Goal: Task Accomplishment & Management: Use online tool/utility

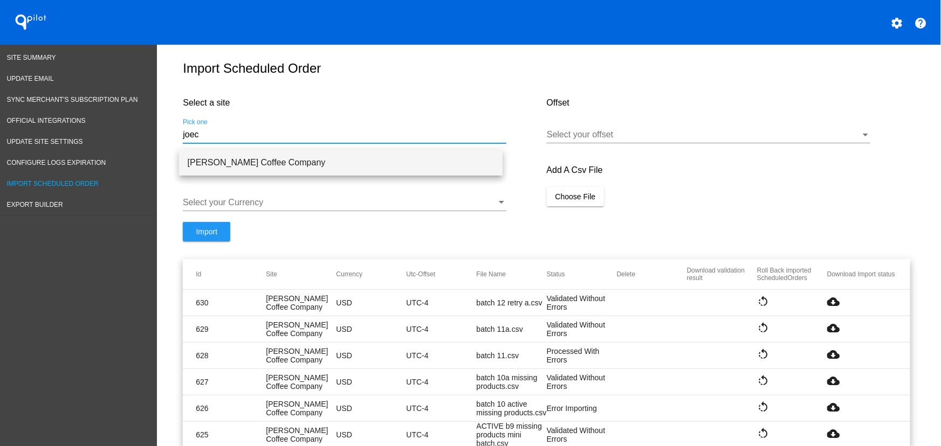
click at [296, 165] on span "[PERSON_NAME] Coffee Company" at bounding box center [341, 163] width 306 height 26
type input "[PERSON_NAME] Coffee Company"
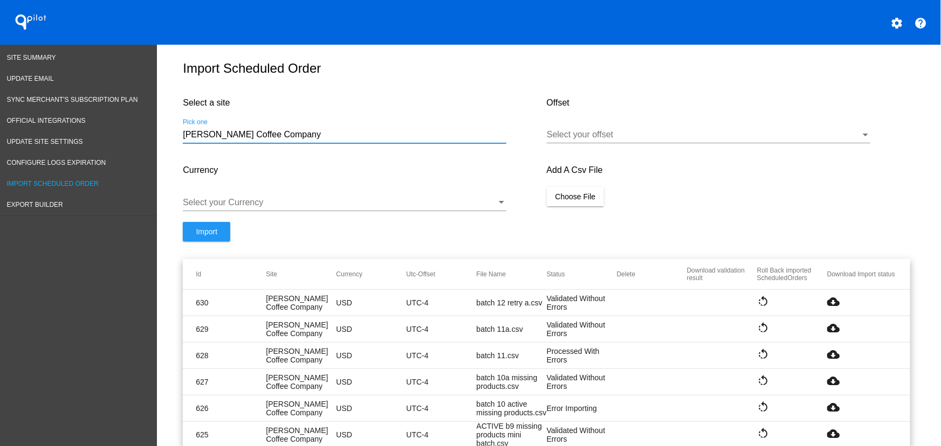
click at [577, 125] on div "Offset Select your offset" at bounding box center [728, 121] width 363 height 68
click at [582, 132] on div "Select your offset" at bounding box center [708, 131] width 323 height 24
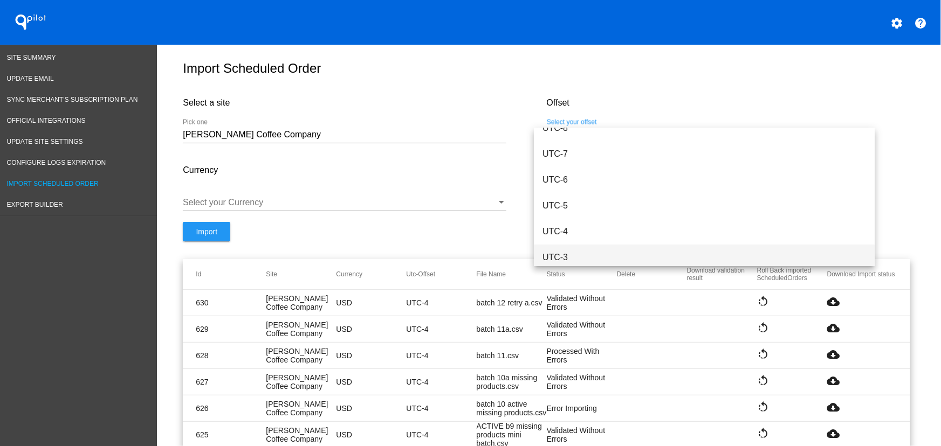
scroll to position [133, 0]
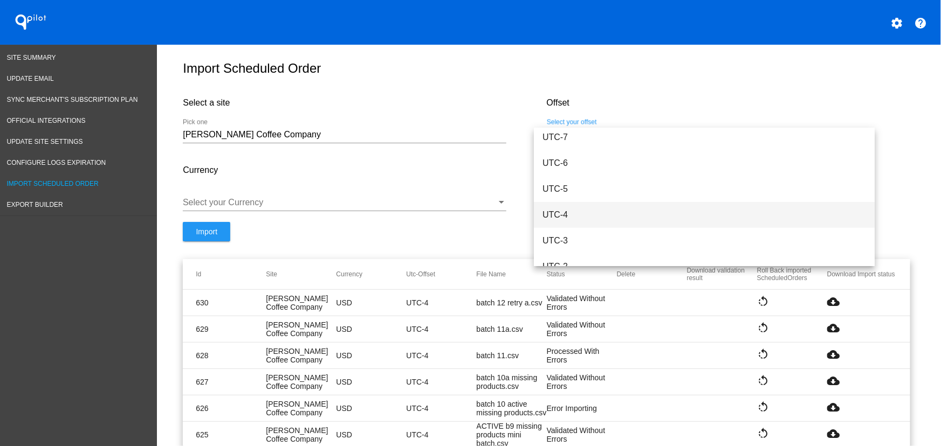
click at [575, 218] on span "UTC-4" at bounding box center [703, 215] width 323 height 26
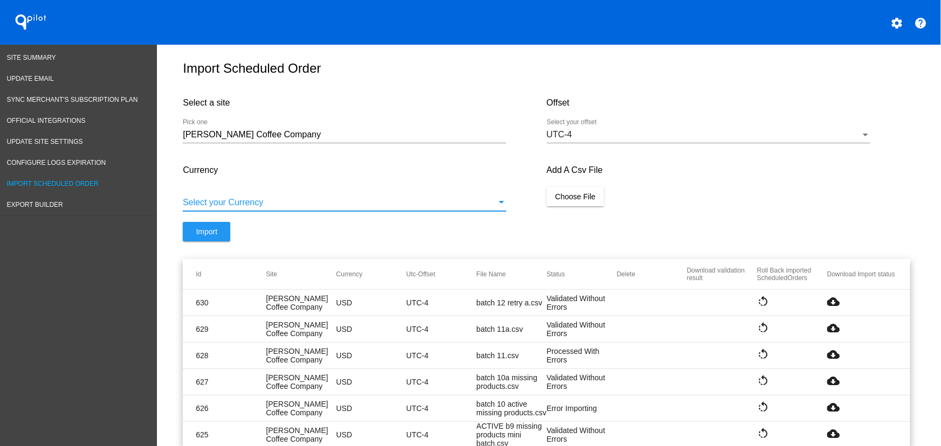
click at [348, 208] on div at bounding box center [340, 203] width 314 height 10
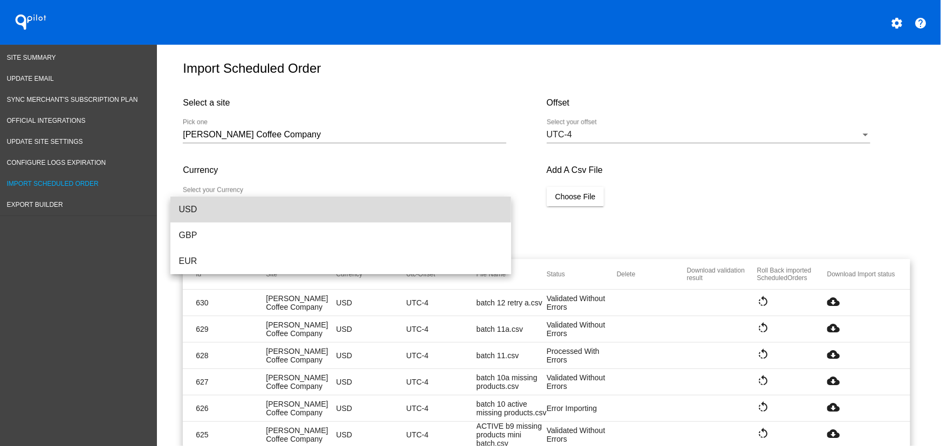
click at [253, 203] on span "USD" at bounding box center [340, 210] width 323 height 26
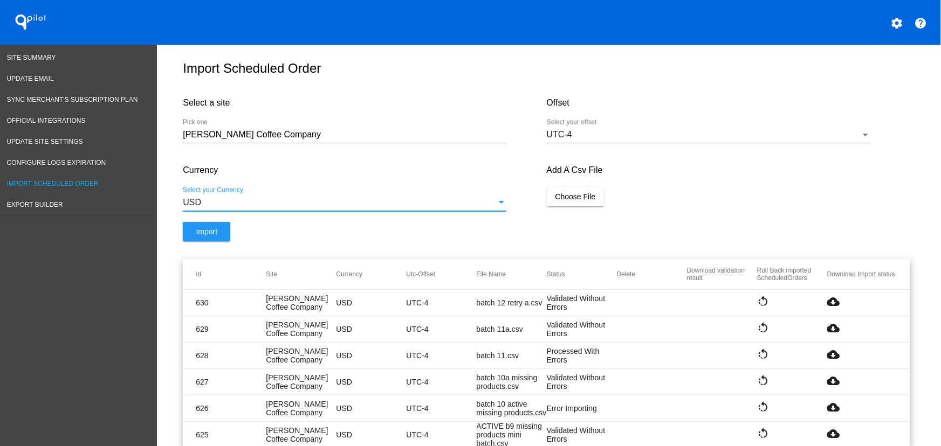
click at [528, 201] on div "Currency USD Select your Currency" at bounding box center [364, 188] width 363 height 68
click at [555, 201] on span "Choose File" at bounding box center [575, 196] width 40 height 9
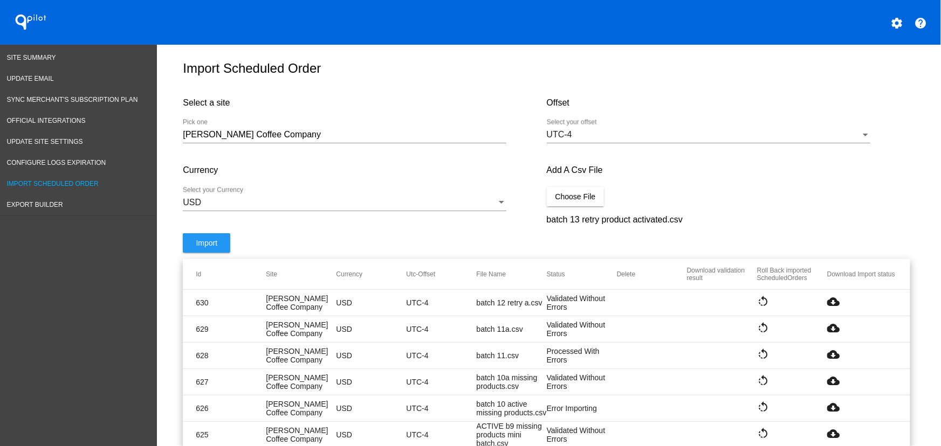
click at [189, 247] on button "Import" at bounding box center [206, 242] width 47 height 19
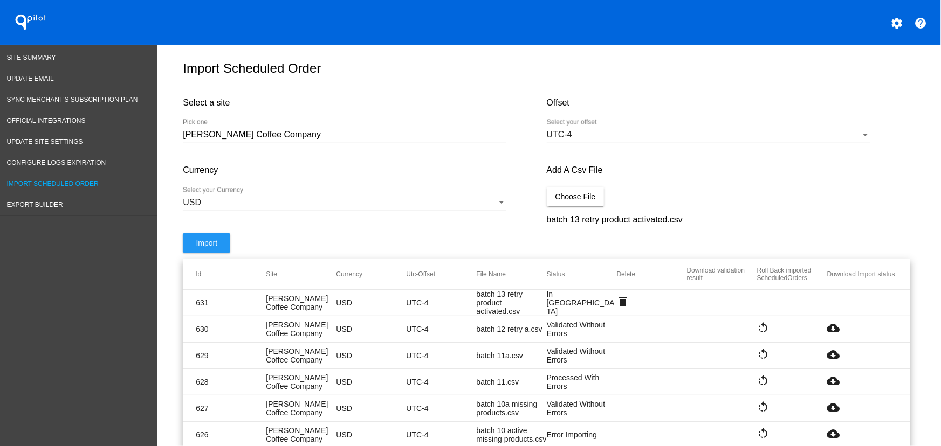
drag, startPoint x: 604, startPoint y: 58, endPoint x: 588, endPoint y: 11, distance: 49.6
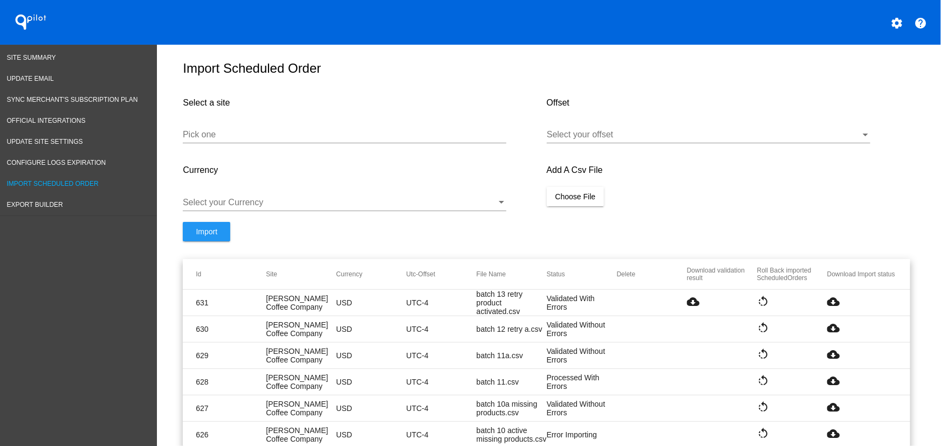
click at [834, 306] on mat-icon "cloud_download" at bounding box center [833, 301] width 13 height 13
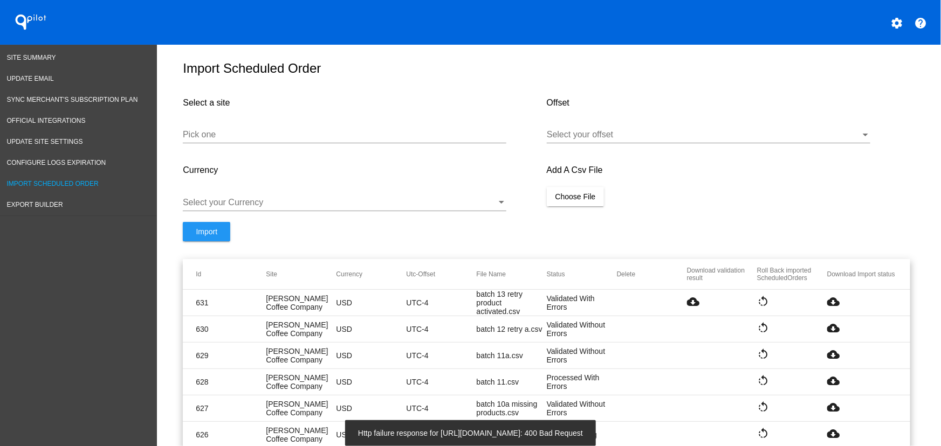
click at [730, 230] on form "Select a site Pick one Offset Select your offset Currency Select your Currency …" at bounding box center [546, 173] width 727 height 172
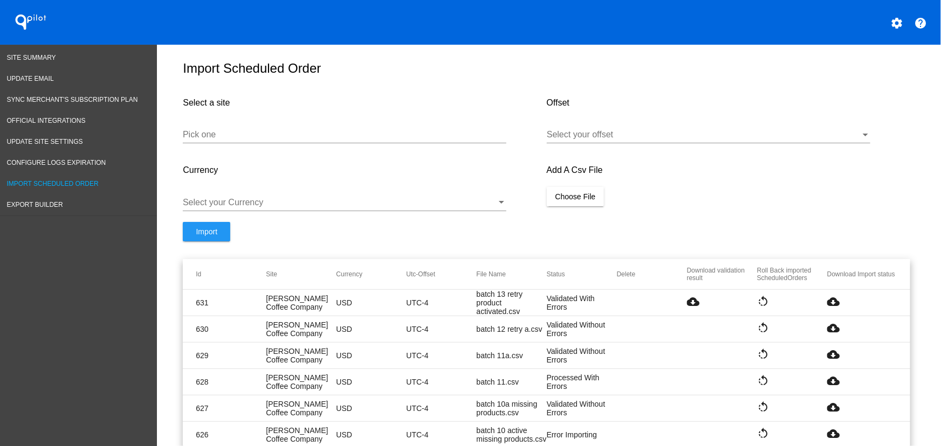
click at [828, 307] on mat-icon "cloud_download" at bounding box center [833, 301] width 13 height 13
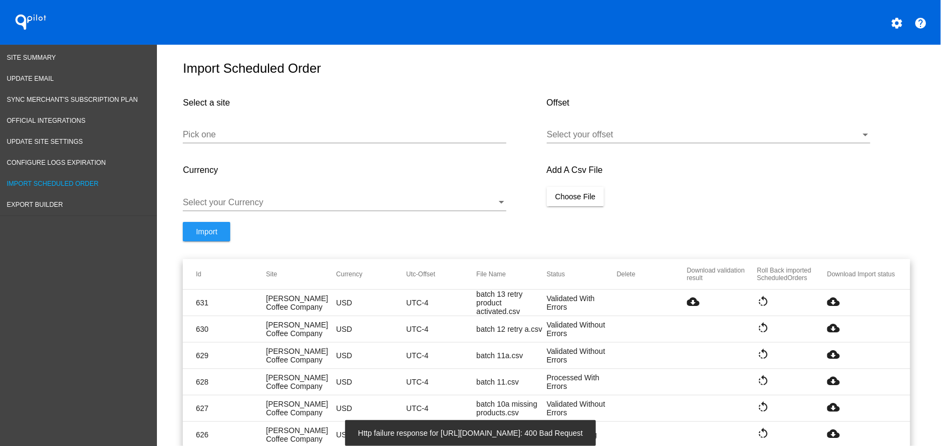
click at [701, 210] on div "Add A Csv File Choose File" at bounding box center [728, 188] width 363 height 68
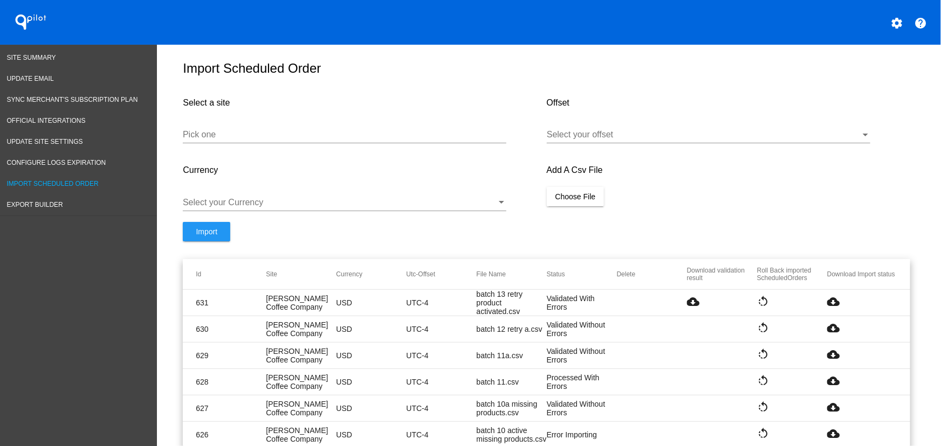
click at [828, 308] on mat-icon "cloud_download" at bounding box center [833, 301] width 13 height 13
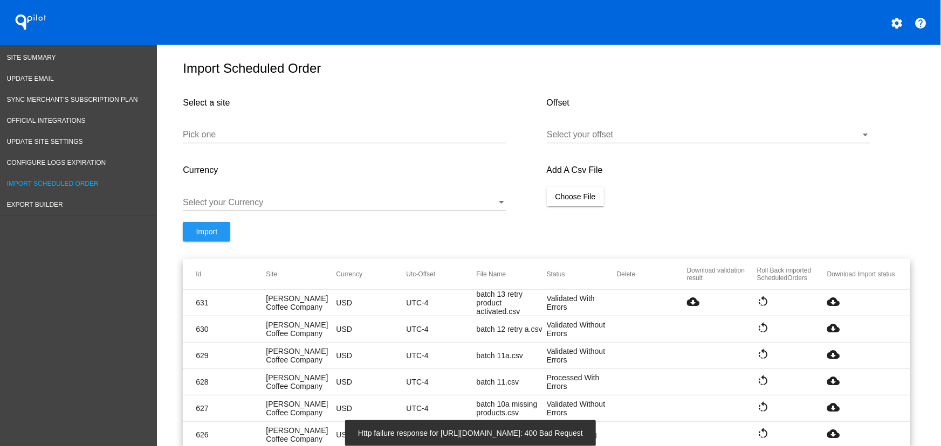
click at [693, 308] on mat-icon "cloud_download" at bounding box center [693, 301] width 13 height 13
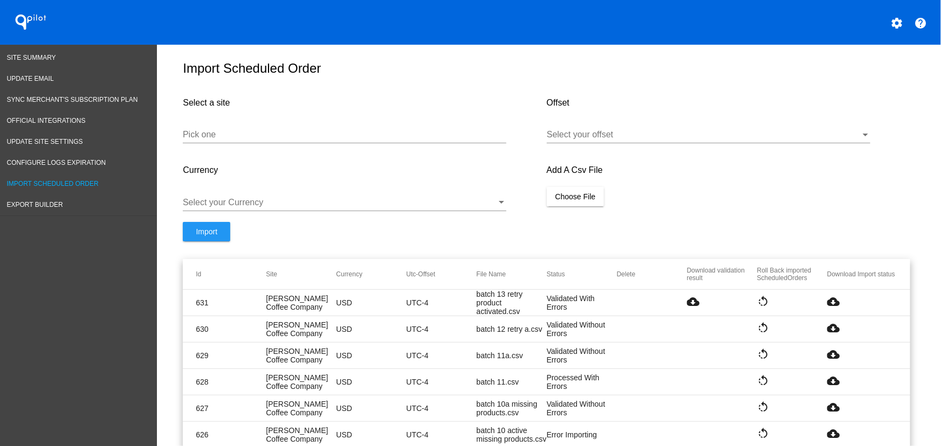
click at [759, 306] on mat-icon "rotate_left" at bounding box center [763, 301] width 13 height 13
click at [271, 138] on input "Pick one" at bounding box center [344, 135] width 323 height 10
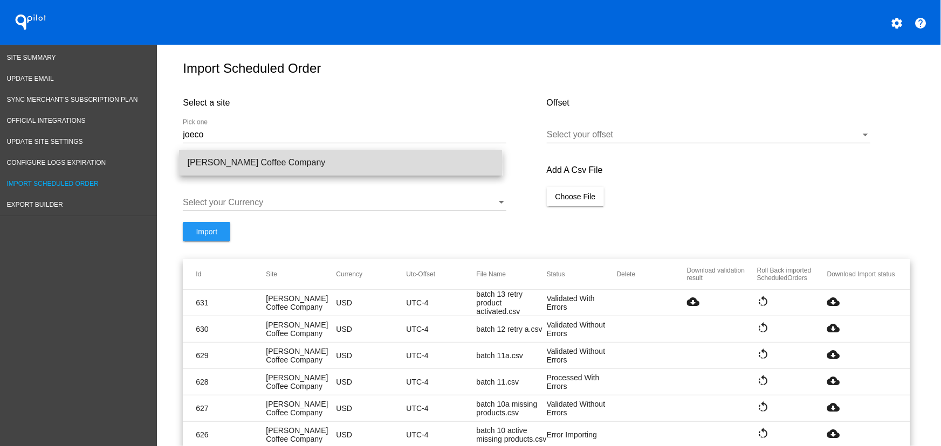
click at [269, 162] on span "[PERSON_NAME] Coffee Company" at bounding box center [341, 163] width 306 height 26
type input "[PERSON_NAME] Coffee Company"
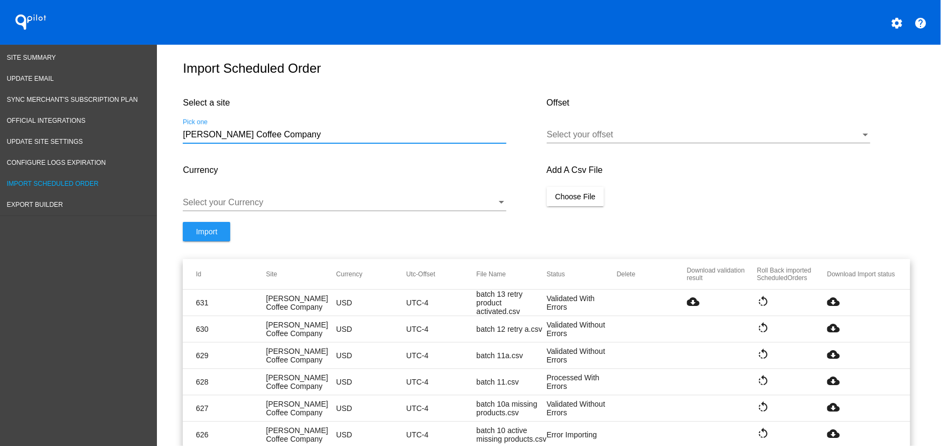
click at [632, 143] on div "Select your offset" at bounding box center [708, 131] width 323 height 24
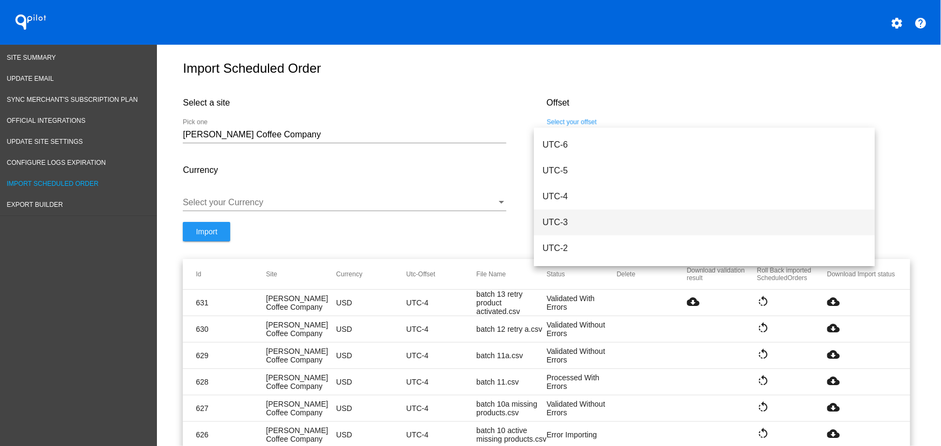
scroll to position [153, 0]
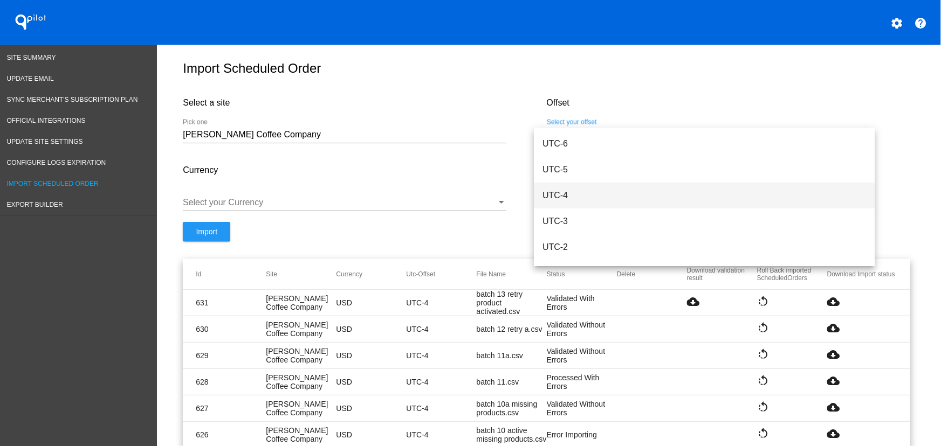
drag, startPoint x: 566, startPoint y: 188, endPoint x: 549, endPoint y: 195, distance: 17.9
click at [565, 188] on span "UTC-4" at bounding box center [703, 196] width 323 height 26
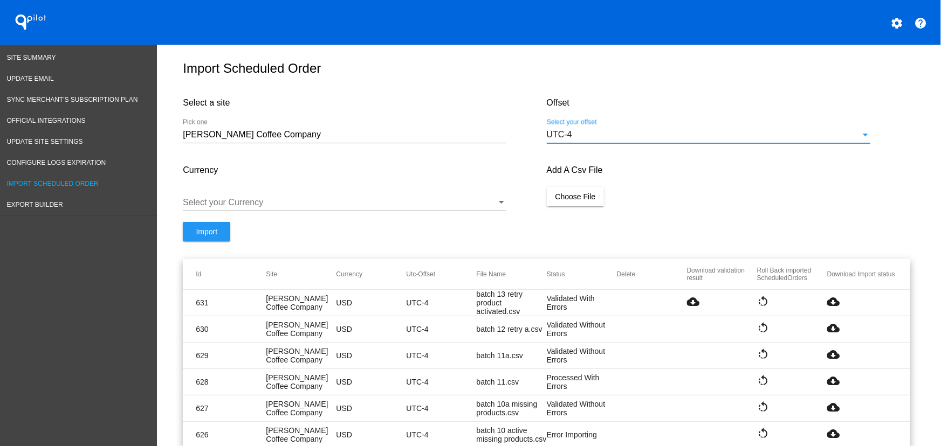
click at [373, 205] on div at bounding box center [340, 203] width 314 height 10
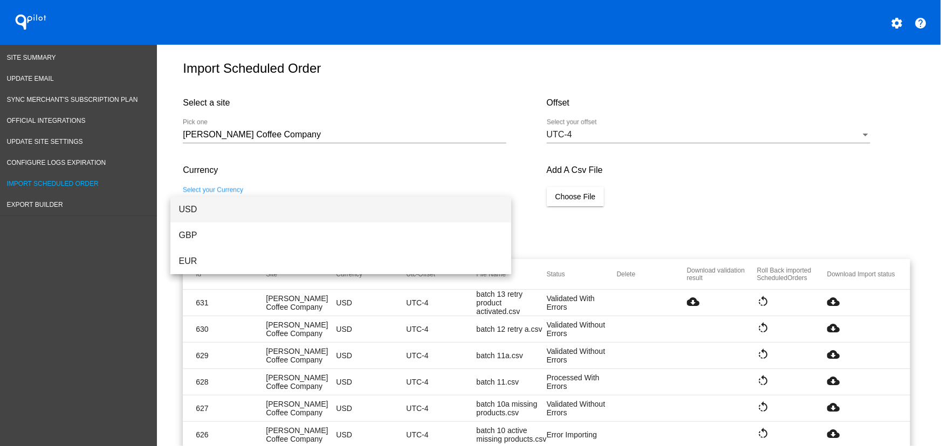
click at [274, 211] on span "USD" at bounding box center [340, 210] width 323 height 26
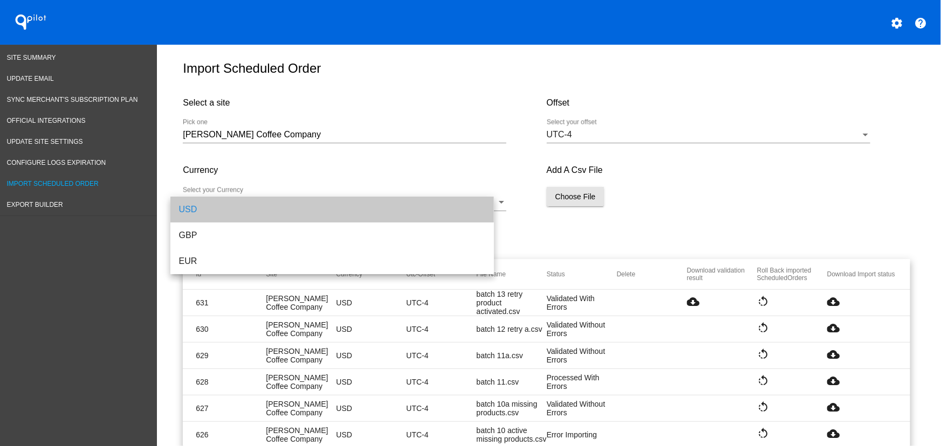
click at [586, 206] on button "Choose File" at bounding box center [576, 196] width 58 height 19
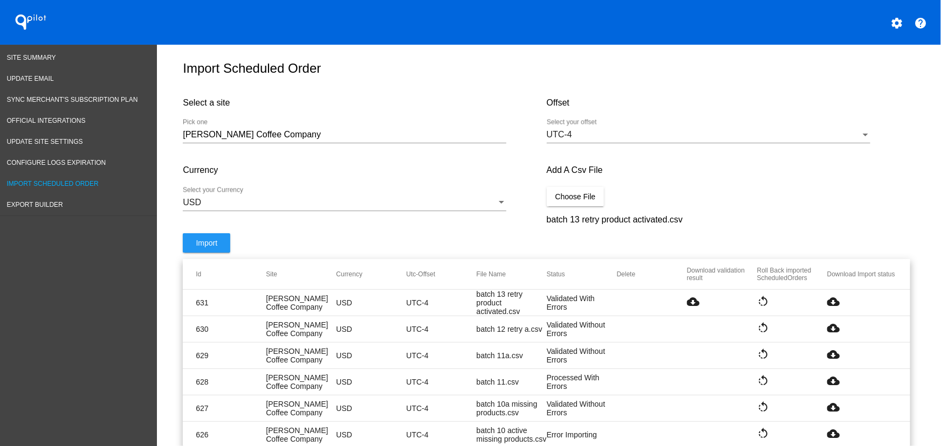
click at [595, 199] on button "Choose File" at bounding box center [576, 196] width 58 height 19
click at [198, 247] on span "Import" at bounding box center [207, 243] width 22 height 9
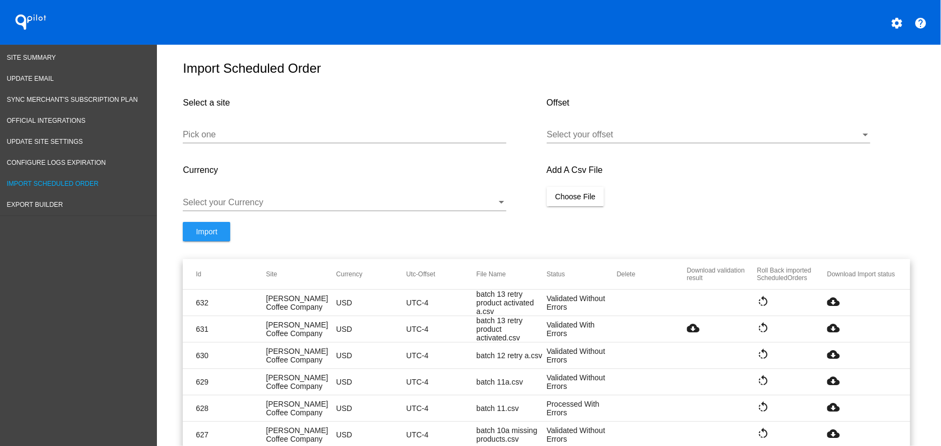
click at [827, 305] on mat-icon "cloud_download" at bounding box center [833, 301] width 13 height 13
click at [314, 140] on input "Pick one" at bounding box center [344, 135] width 323 height 10
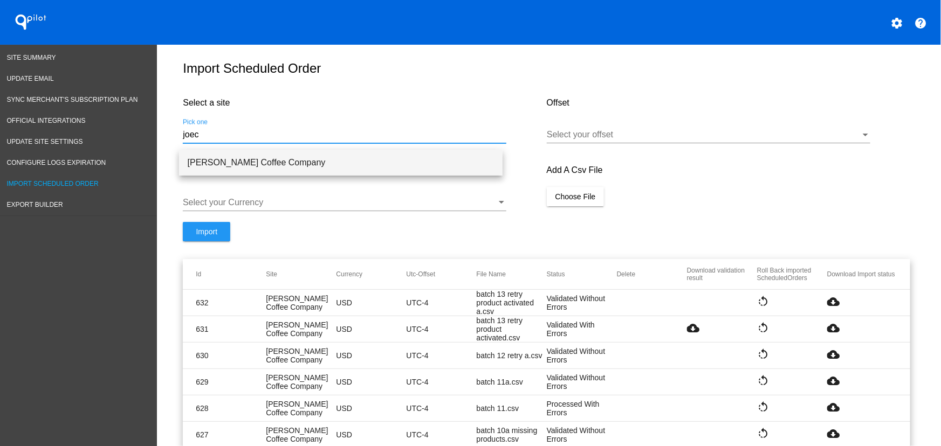
click at [295, 156] on span "[PERSON_NAME] Coffee Company" at bounding box center [341, 163] width 306 height 26
type input "[PERSON_NAME] Coffee Company"
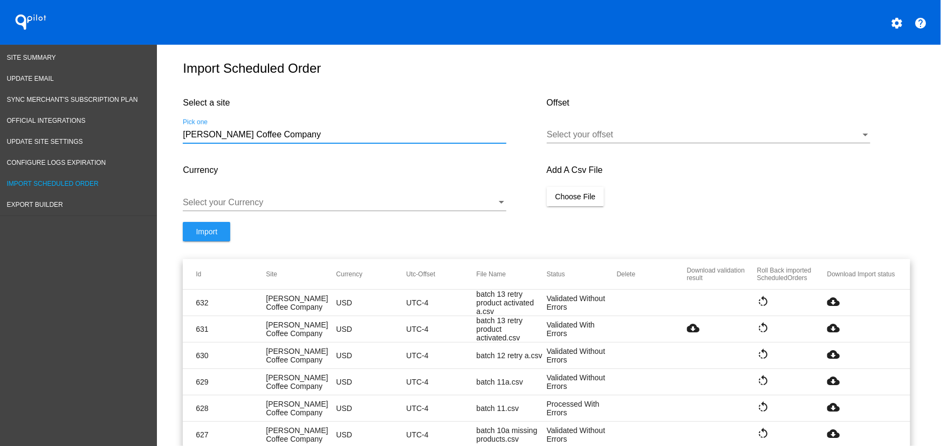
click at [669, 140] on div at bounding box center [704, 135] width 314 height 10
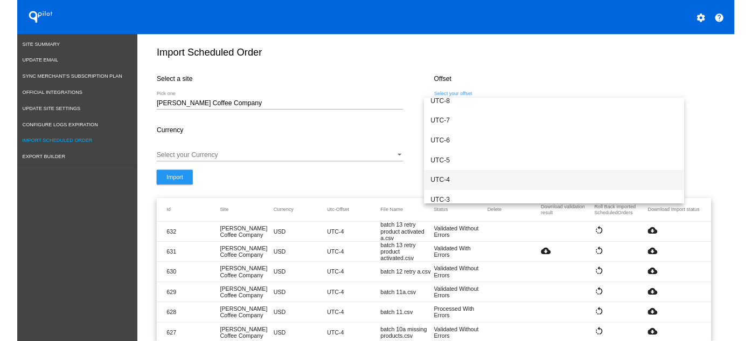
scroll to position [115, 0]
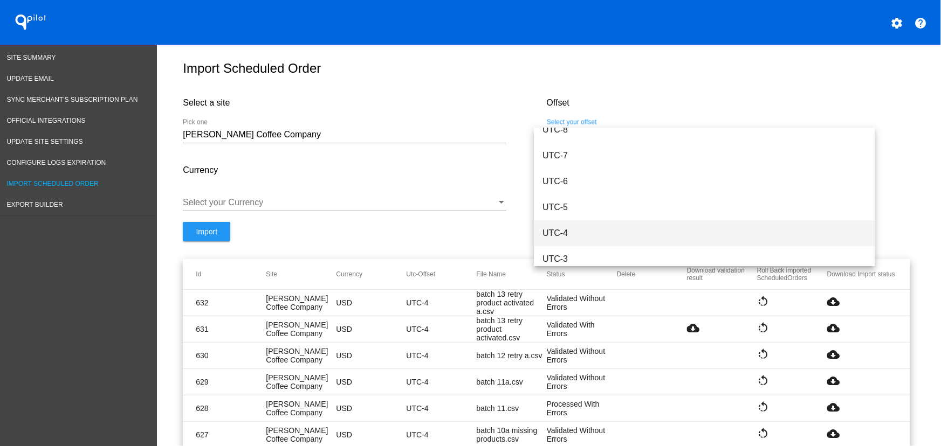
click at [577, 238] on span "UTC-4" at bounding box center [703, 233] width 323 height 26
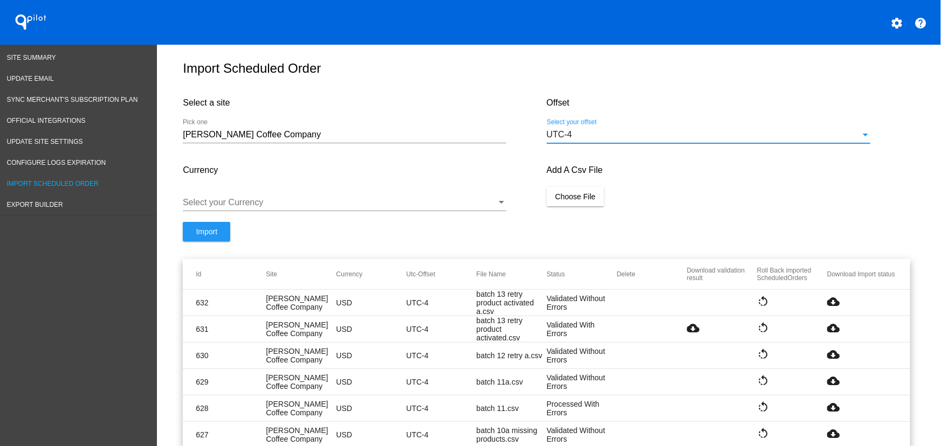
click at [385, 204] on div at bounding box center [340, 203] width 314 height 10
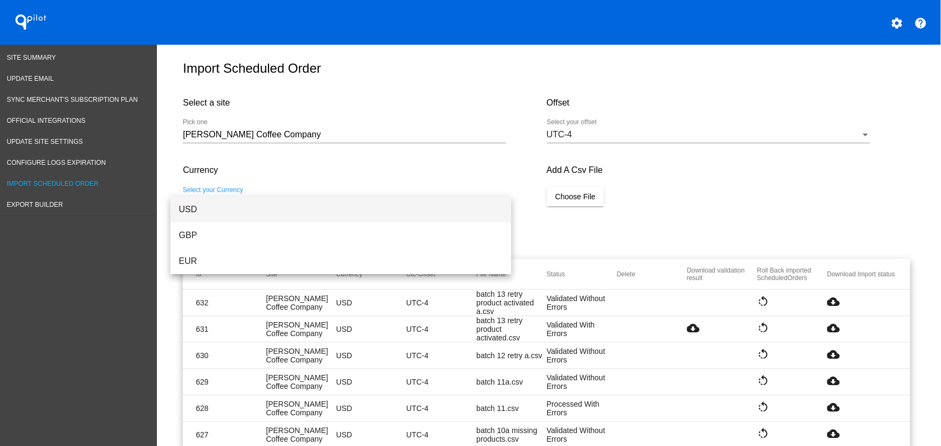
click at [265, 209] on span "USD" at bounding box center [340, 210] width 323 height 26
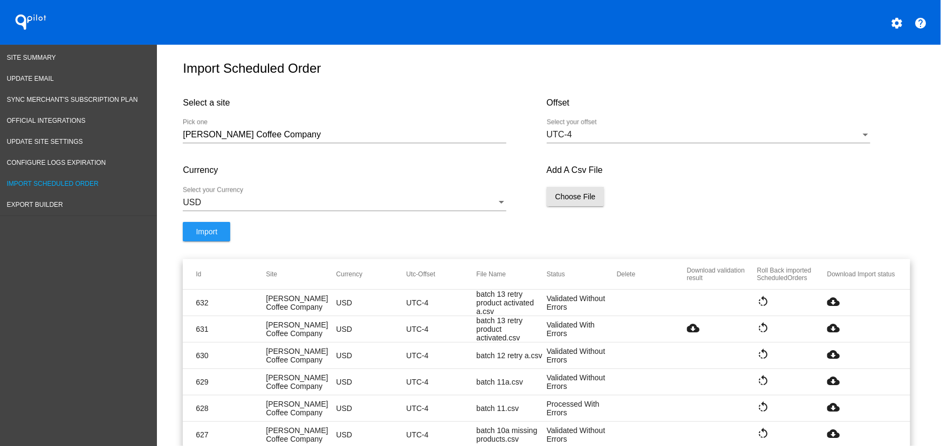
click at [566, 206] on button "Choose File" at bounding box center [576, 196] width 58 height 19
click at [210, 247] on span "Import" at bounding box center [207, 243] width 22 height 9
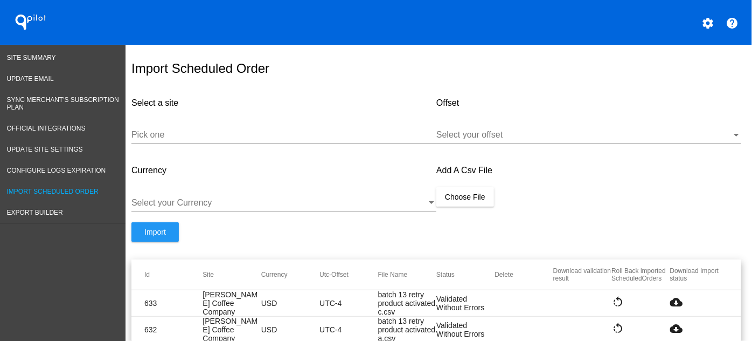
click at [671, 307] on mat-icon "cloud_download" at bounding box center [677, 301] width 13 height 13
